Goal: Task Accomplishment & Management: Manage account settings

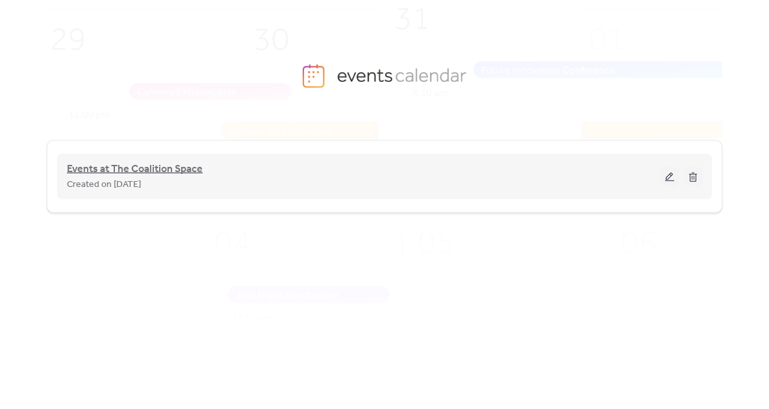
click at [184, 173] on span "Events at The Coalition Space" at bounding box center [135, 170] width 136 height 16
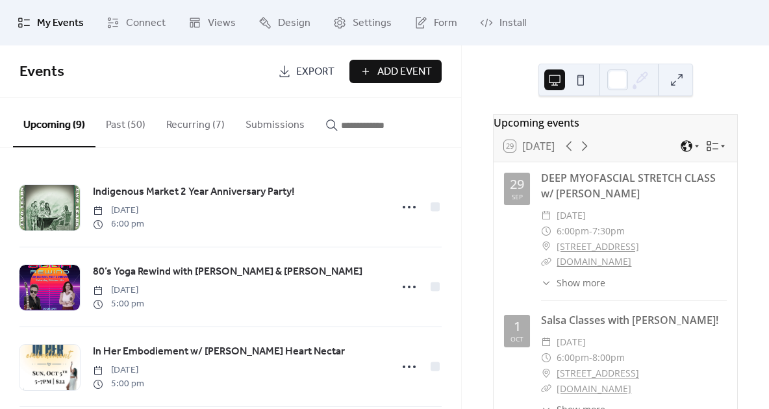
click at [190, 126] on button "Recurring (7)" at bounding box center [195, 122] width 79 height 48
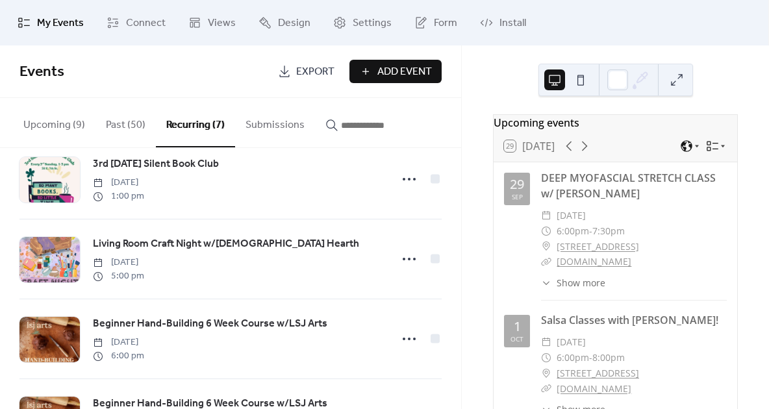
scroll to position [208, 0]
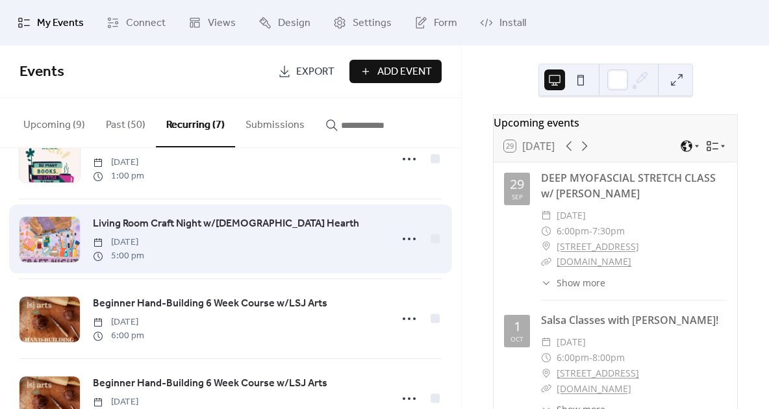
click at [258, 219] on span "Living Room Craft Night w/[DEMOGRAPHIC_DATA] Hearth" at bounding box center [226, 224] width 266 height 16
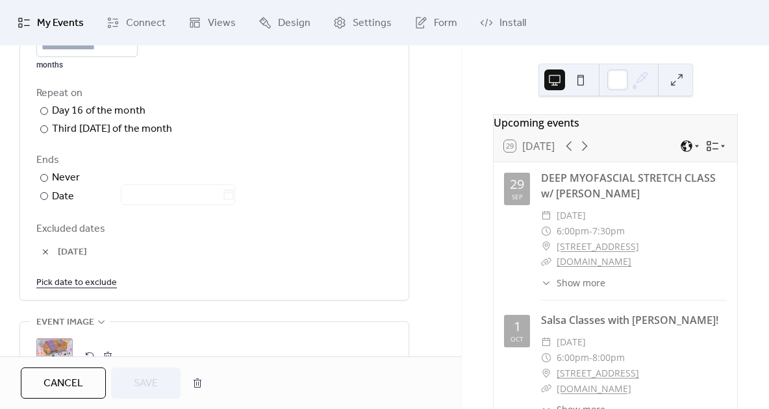
scroll to position [725, 0]
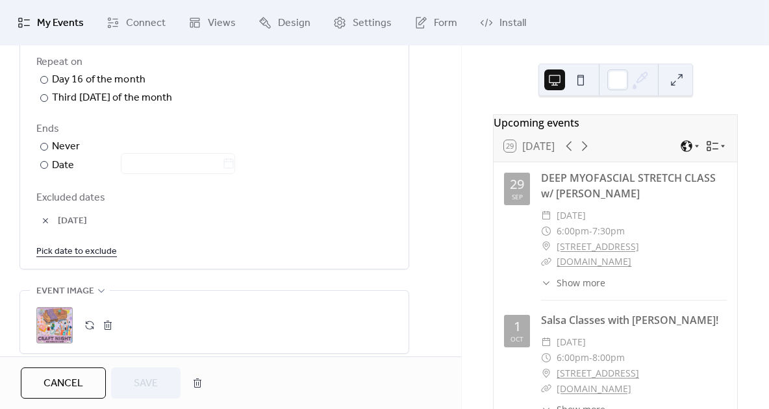
click at [99, 257] on link "Pick date to exclude" at bounding box center [76, 251] width 80 height 16
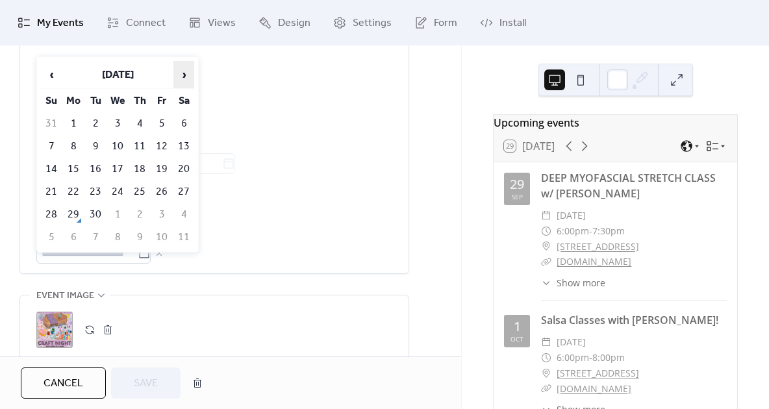
click at [182, 69] on span "›" at bounding box center [183, 75] width 19 height 26
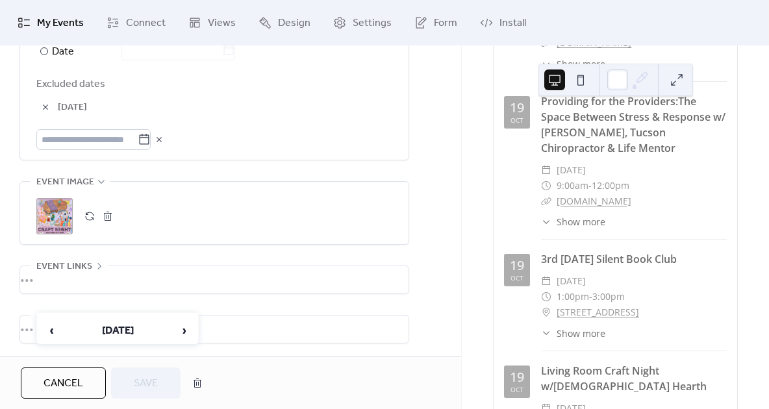
scroll to position [829, 0]
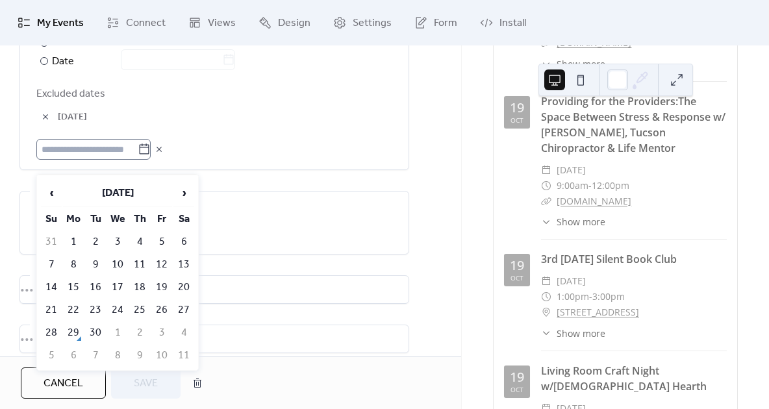
click at [151, 156] on icon at bounding box center [144, 149] width 13 height 13
click at [138, 158] on input "text" at bounding box center [86, 149] width 101 height 21
click at [184, 193] on span "›" at bounding box center [183, 193] width 19 height 26
click at [52, 309] on td "19" at bounding box center [51, 309] width 21 height 21
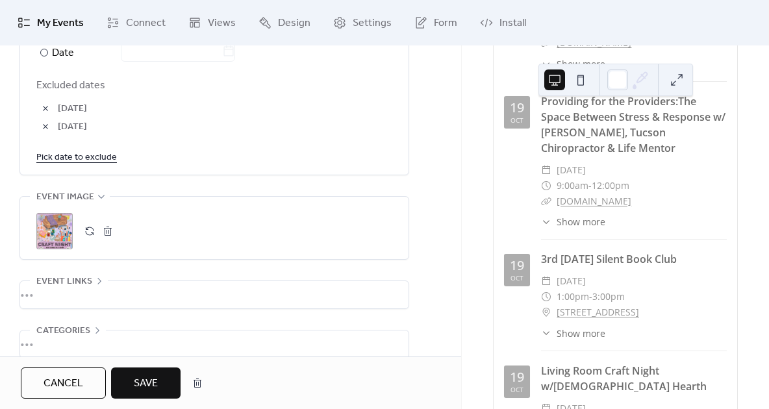
scroll to position [842, 0]
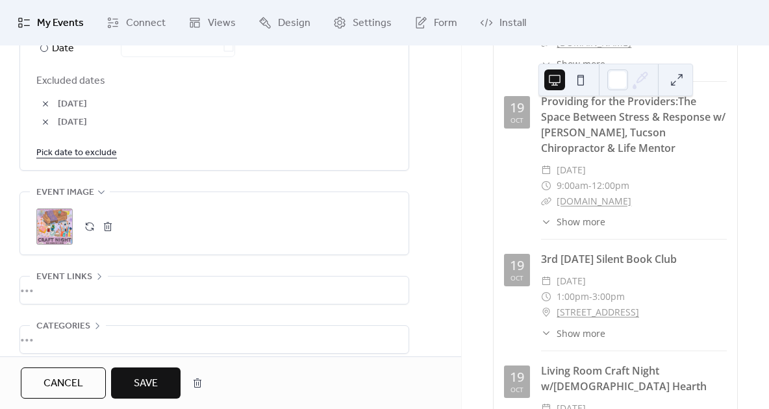
click at [154, 384] on span "Save" at bounding box center [146, 384] width 24 height 16
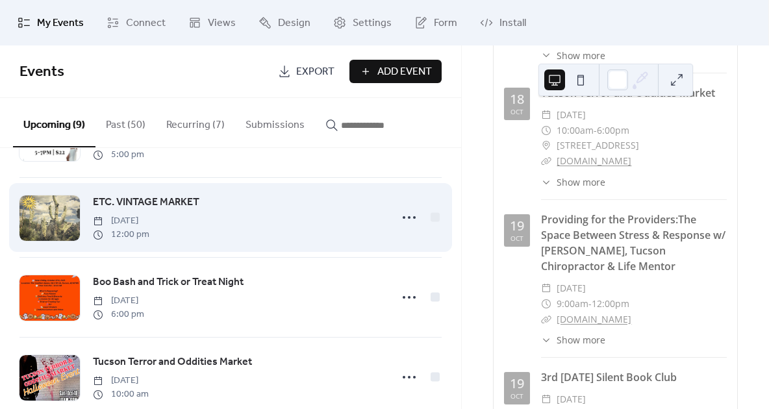
scroll to position [233, 0]
